Goal: Task Accomplishment & Management: Complete application form

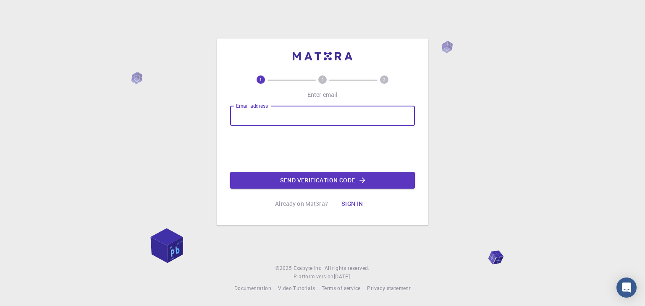
click at [330, 110] on input "Email address" at bounding box center [322, 116] width 185 height 20
type input "[EMAIL_ADDRESS][DOMAIN_NAME]"
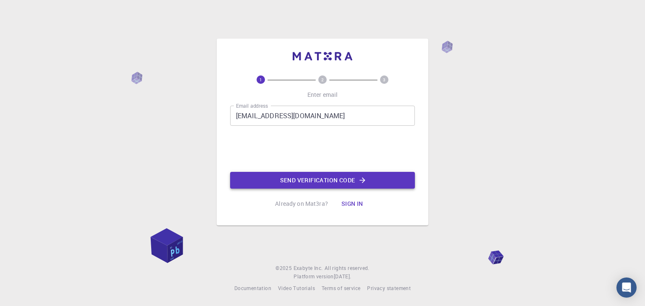
click at [292, 177] on button "Send verification code" at bounding box center [322, 180] width 185 height 17
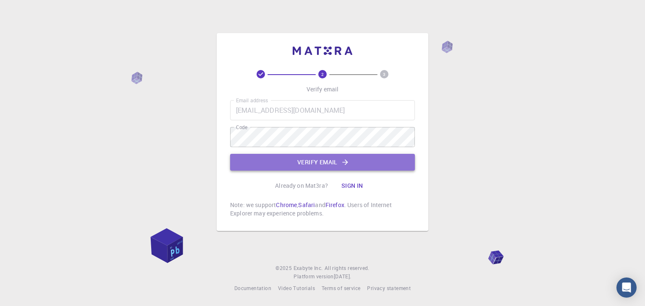
click at [324, 168] on button "Verify email" at bounding box center [322, 162] width 185 height 17
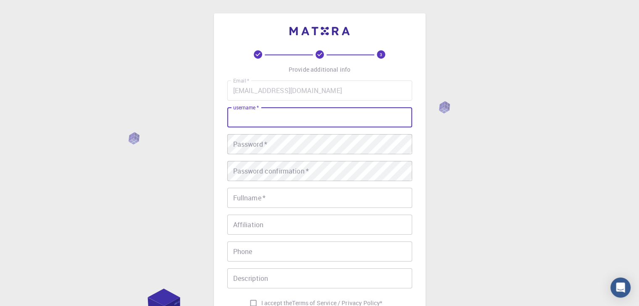
click at [317, 118] on input "username   *" at bounding box center [319, 117] width 185 height 20
type input "pamu"
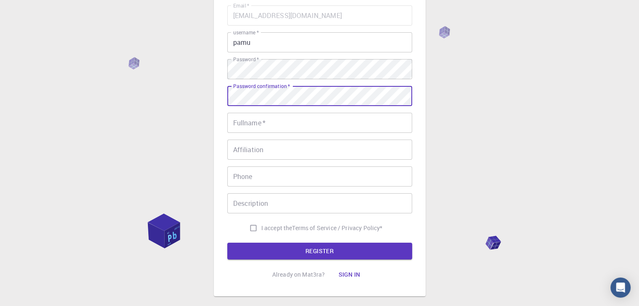
scroll to position [84, 0]
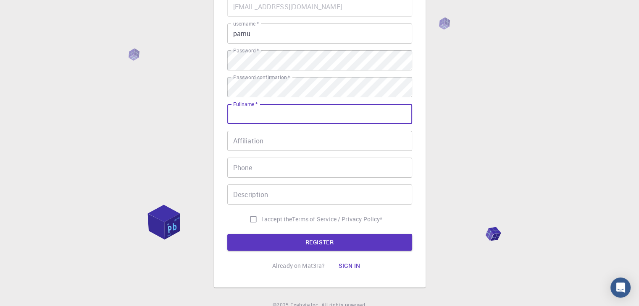
click at [263, 113] on input "Fullname   *" at bounding box center [319, 114] width 185 height 20
type input "[PERSON_NAME]"
type input "0758142648"
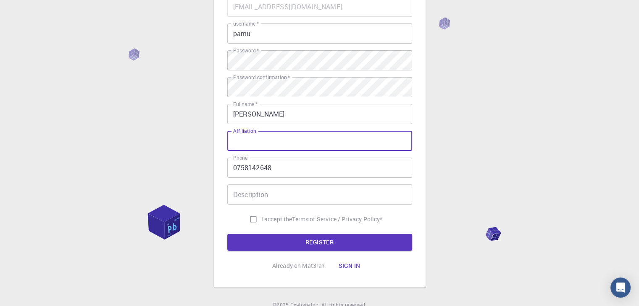
click at [302, 144] on input "Affiliation" at bounding box center [319, 141] width 185 height 20
click at [287, 202] on input "Description" at bounding box center [319, 195] width 185 height 20
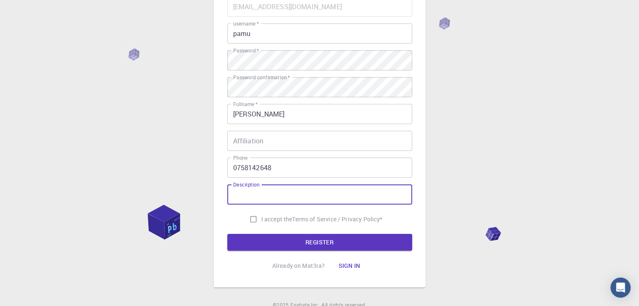
click at [268, 221] on span "I accept the" at bounding box center [276, 219] width 31 height 8
click at [261, 221] on input "I accept the Terms of Service / Privacy Policy *" at bounding box center [253, 220] width 16 height 16
checkbox input "true"
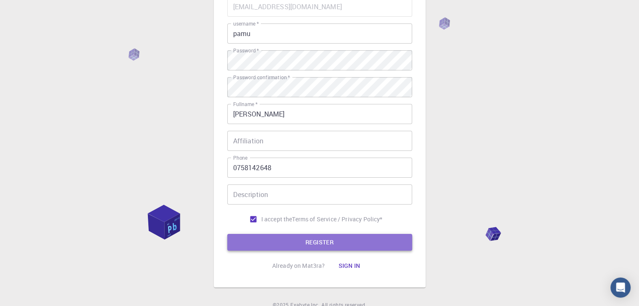
click at [270, 238] on button "REGISTER" at bounding box center [319, 242] width 185 height 17
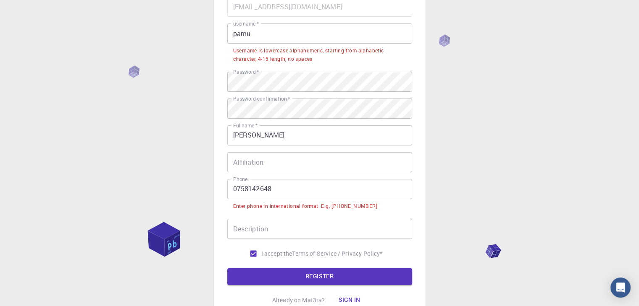
click at [238, 189] on input "0758142648" at bounding box center [319, 189] width 185 height 20
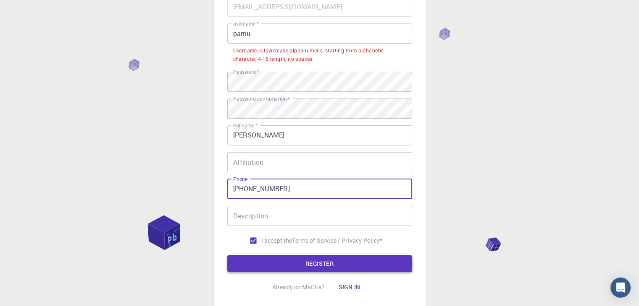
type input "[PHONE_NUMBER]"
click at [274, 260] on button "REGISTER" at bounding box center [319, 264] width 185 height 17
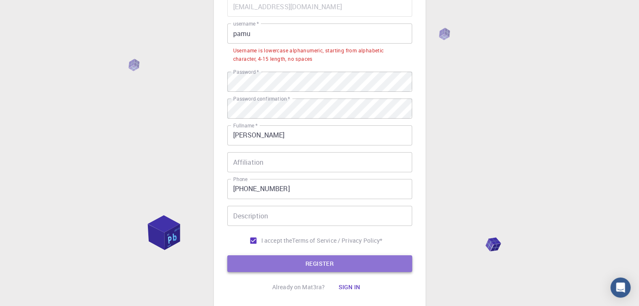
click at [303, 262] on button "REGISTER" at bounding box center [319, 264] width 185 height 17
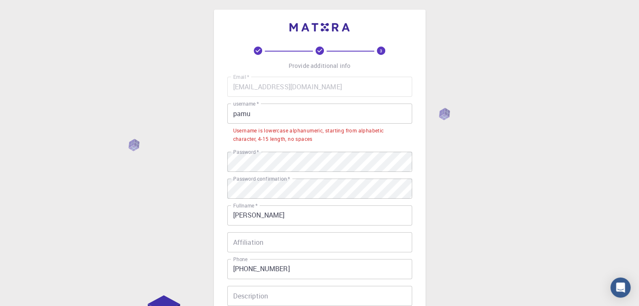
scroll to position [0, 0]
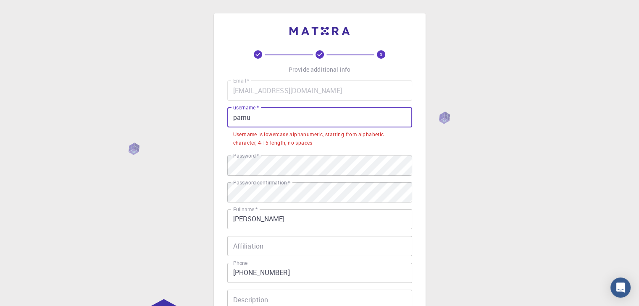
click at [287, 120] on input "pamu" at bounding box center [319, 117] width 185 height 20
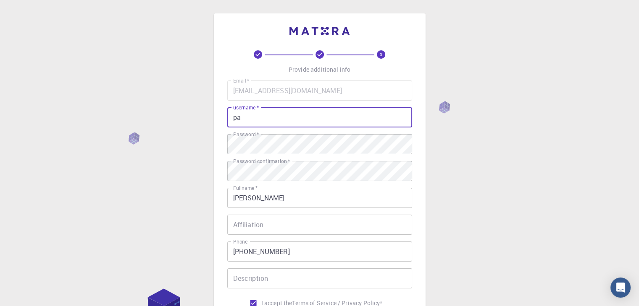
type input "p"
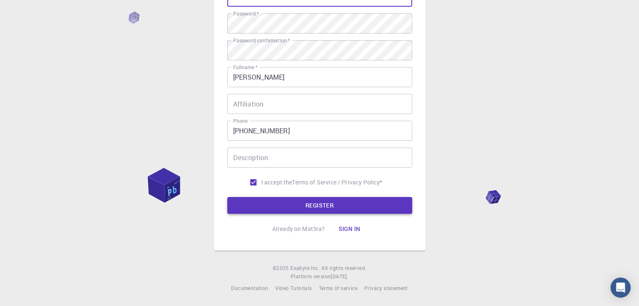
click at [317, 210] on button "REGISTER" at bounding box center [319, 205] width 185 height 17
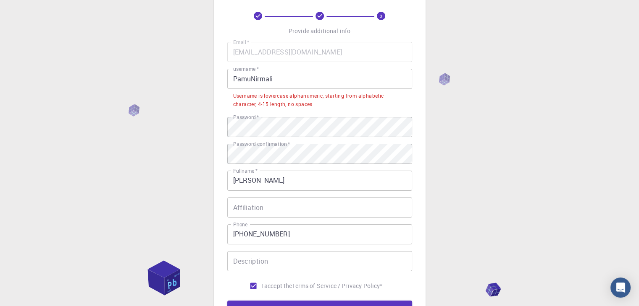
scroll to position [37, 0]
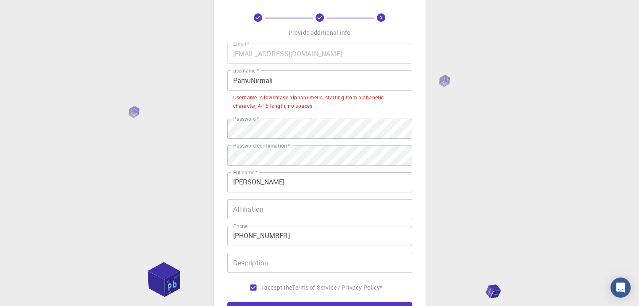
click at [237, 86] on input "PamuNirmali" at bounding box center [319, 81] width 185 height 20
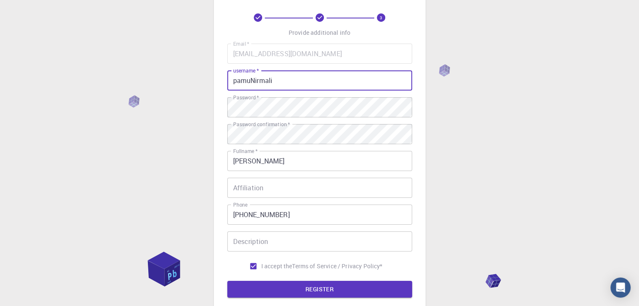
click at [254, 82] on input "pamuNirmali" at bounding box center [319, 81] width 185 height 20
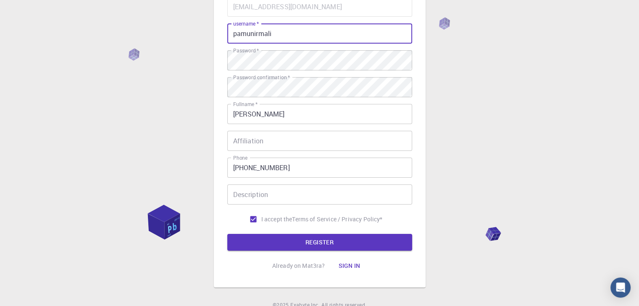
scroll to position [121, 0]
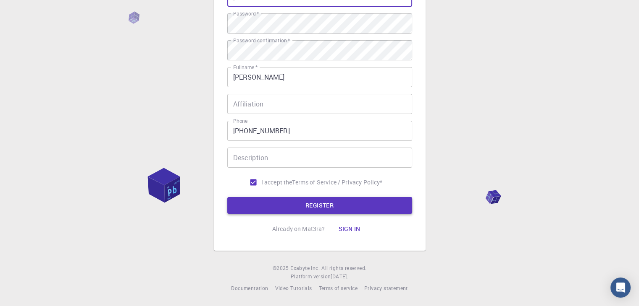
type input "pamunirmali"
click at [317, 202] on button "REGISTER" at bounding box center [319, 205] width 185 height 17
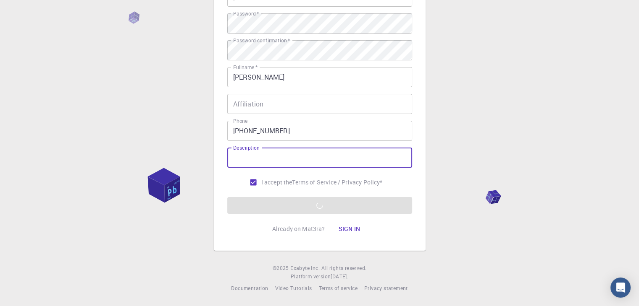
click at [301, 160] on input "Description" at bounding box center [319, 158] width 185 height 20
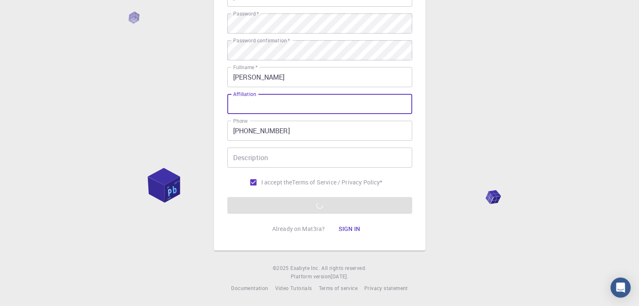
click at [291, 109] on input "Affiliation" at bounding box center [319, 104] width 185 height 20
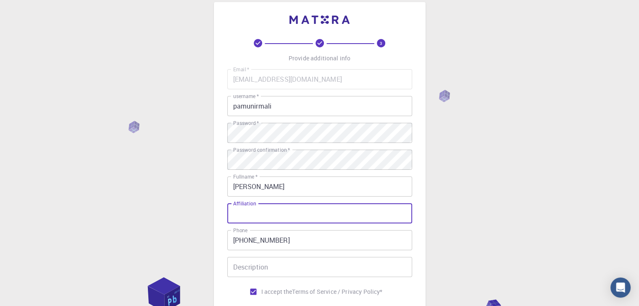
scroll to position [0, 0]
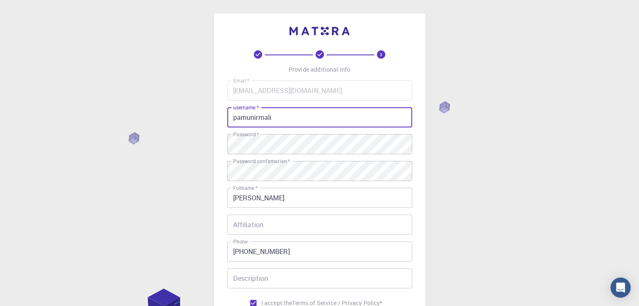
click at [370, 123] on input "pamunirmali" at bounding box center [319, 117] width 185 height 20
